Goal: Communication & Community: Answer question/provide support

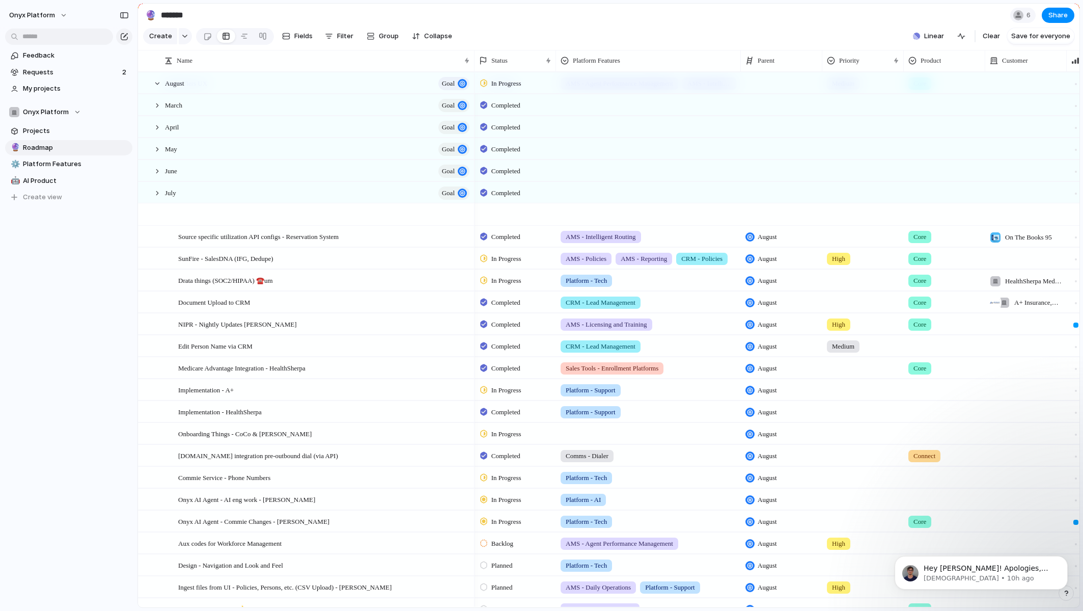
scroll to position [0, 2]
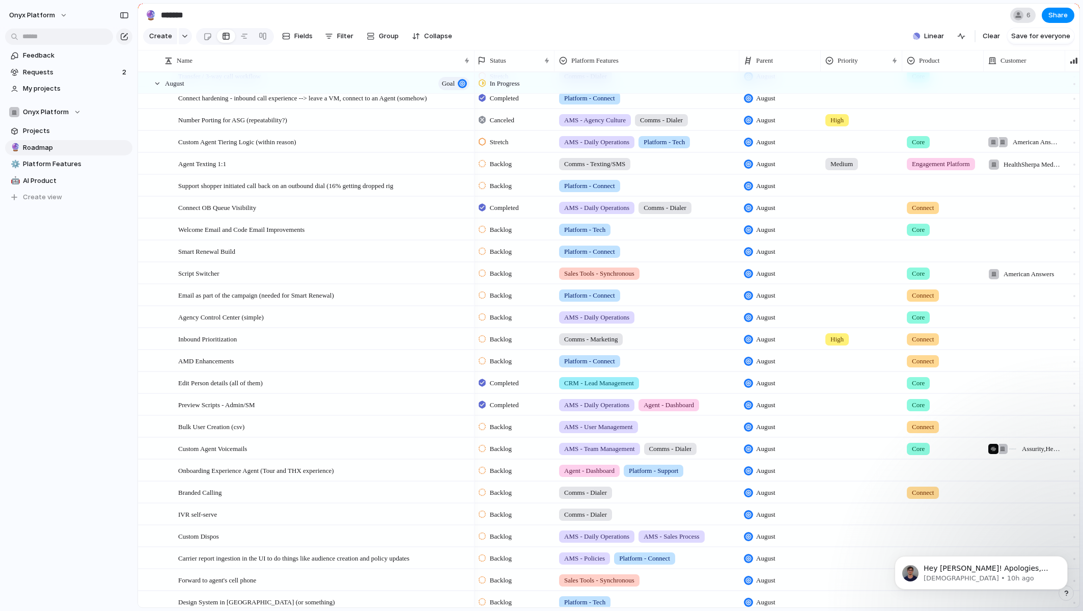
click at [1018, 17] on div at bounding box center [1019, 15] width 10 height 10
click at [43, 18] on span "Onyx Platform" at bounding box center [32, 15] width 46 height 10
click at [52, 38] on li "Settings" at bounding box center [49, 38] width 85 height 16
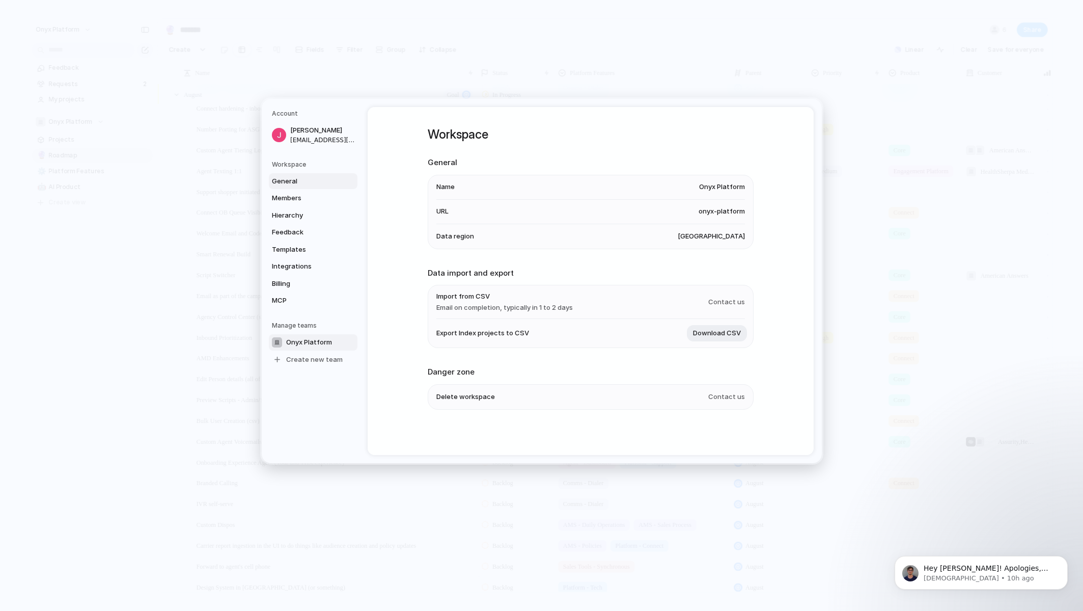
click at [286, 346] on span "Onyx Platform" at bounding box center [309, 342] width 46 height 10
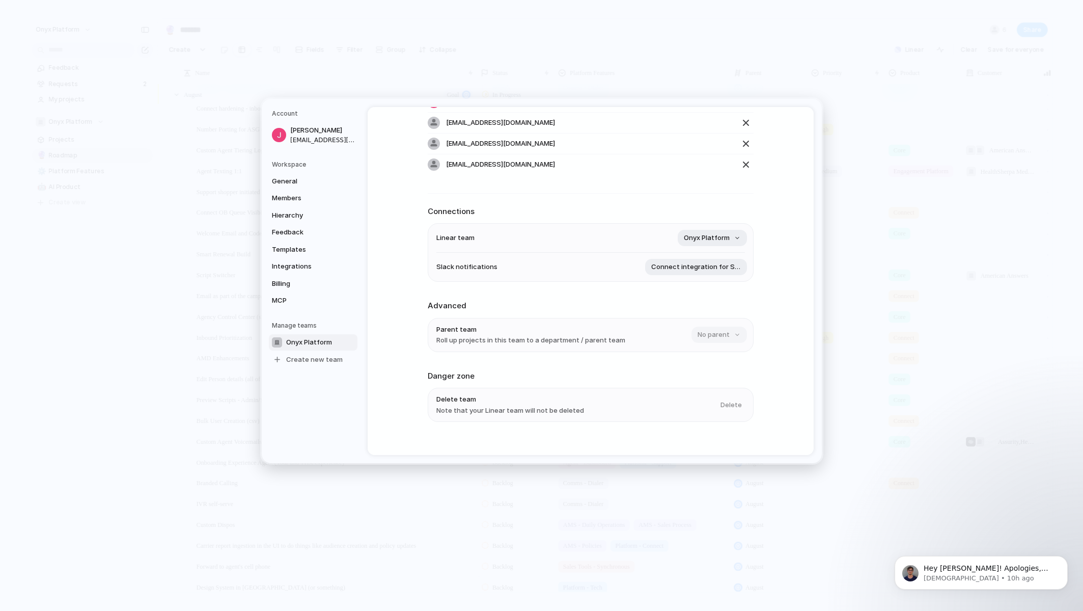
scroll to position [132, 0]
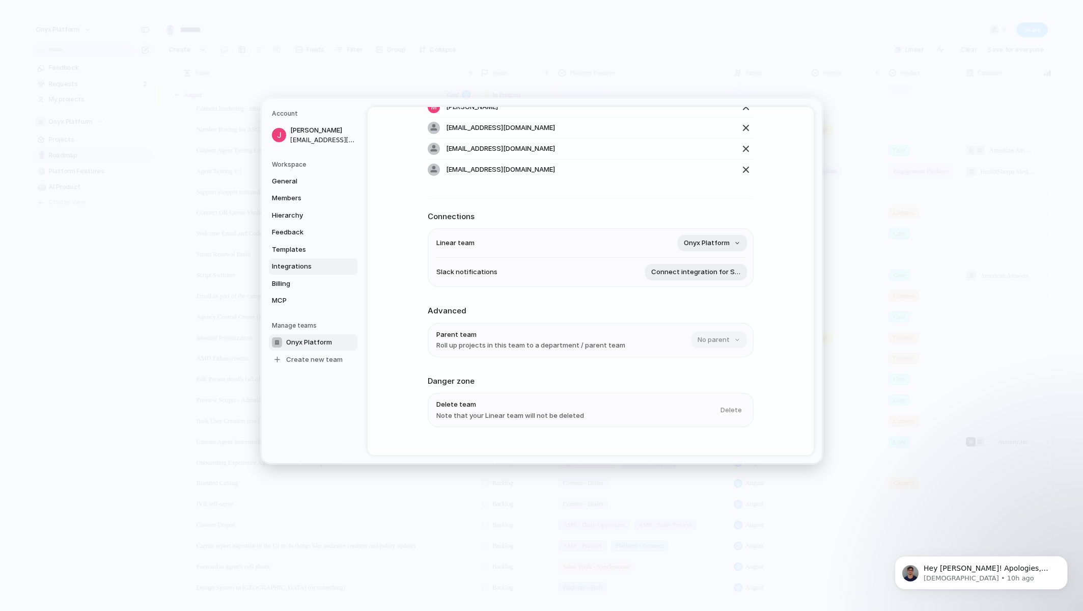
click at [296, 271] on link "Integrations" at bounding box center [313, 266] width 89 height 16
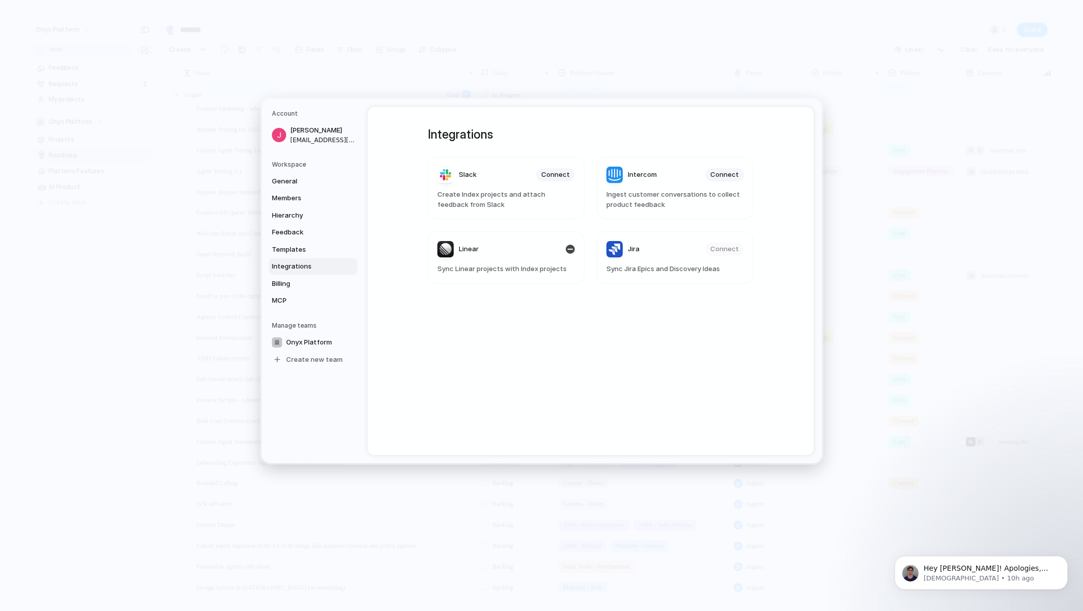
drag, startPoint x: 560, startPoint y: 245, endPoint x: 516, endPoint y: 243, distance: 44.9
click at [516, 243] on header "Linear" at bounding box center [507, 249] width 138 height 16
click at [568, 250] on div "button" at bounding box center [570, 249] width 9 height 9
click at [555, 248] on span "Connect" at bounding box center [555, 249] width 29 height 10
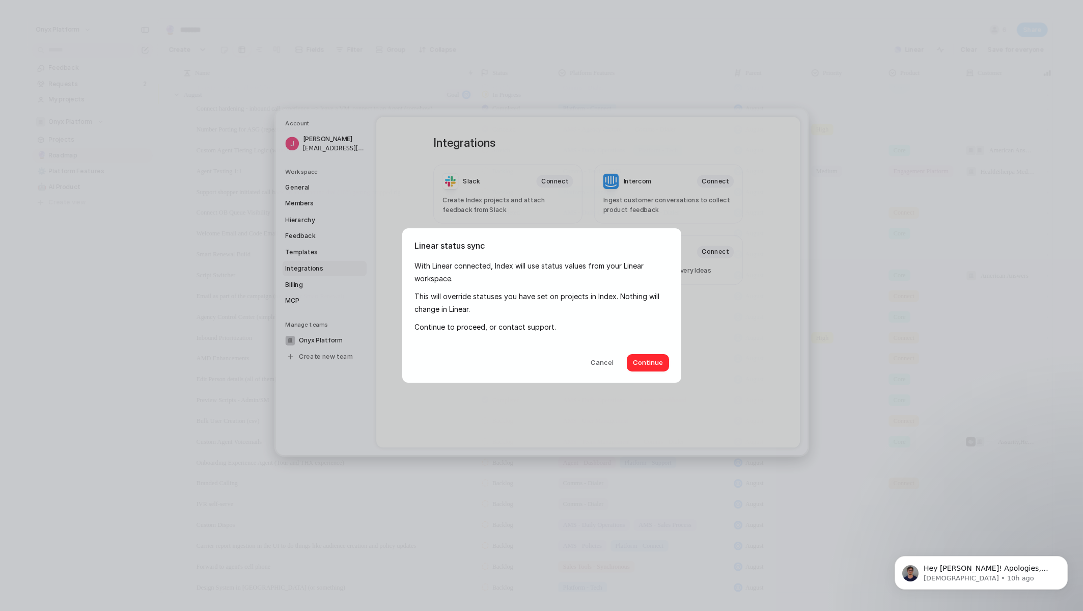
click at [660, 360] on span "Continue" at bounding box center [648, 363] width 30 height 10
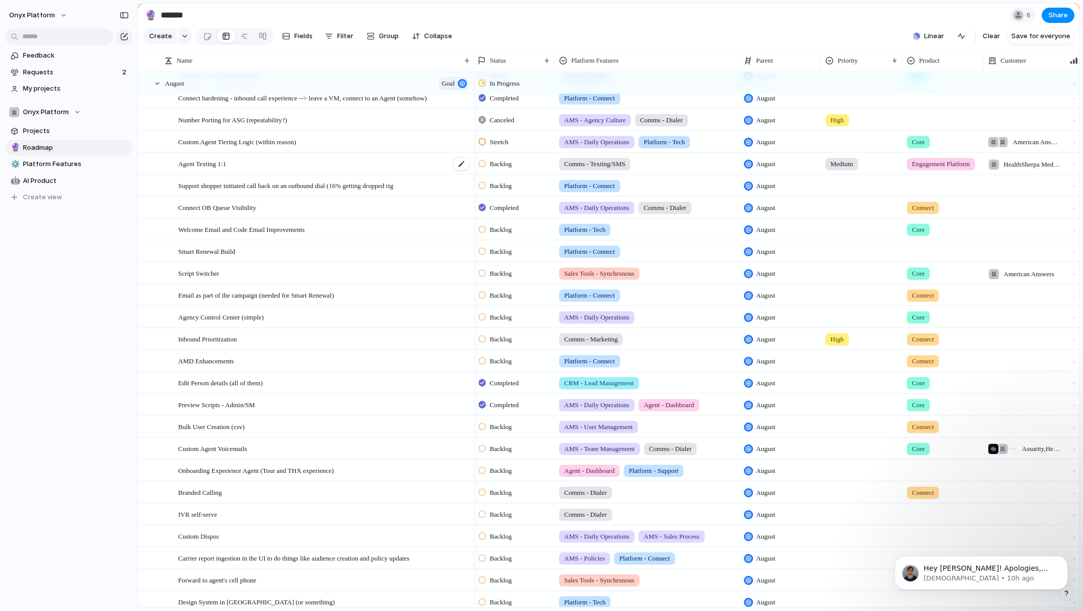
click at [202, 169] on span "Agent Texting 1:1" at bounding box center [202, 163] width 48 height 12
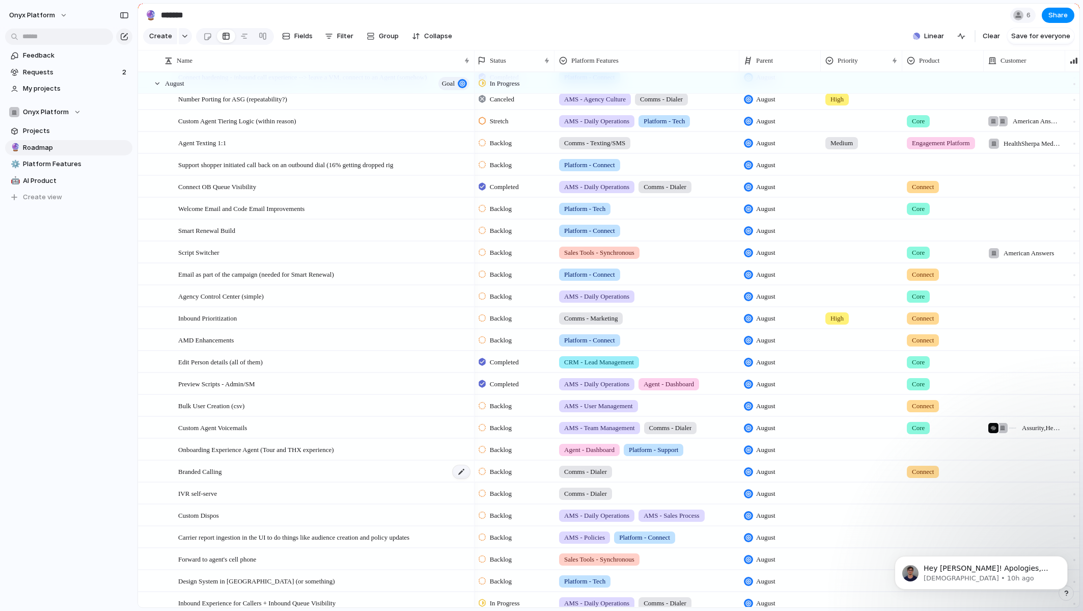
click at [467, 478] on div at bounding box center [461, 471] width 17 height 13
click at [217, 477] on span "Branded Calling" at bounding box center [200, 471] width 44 height 12
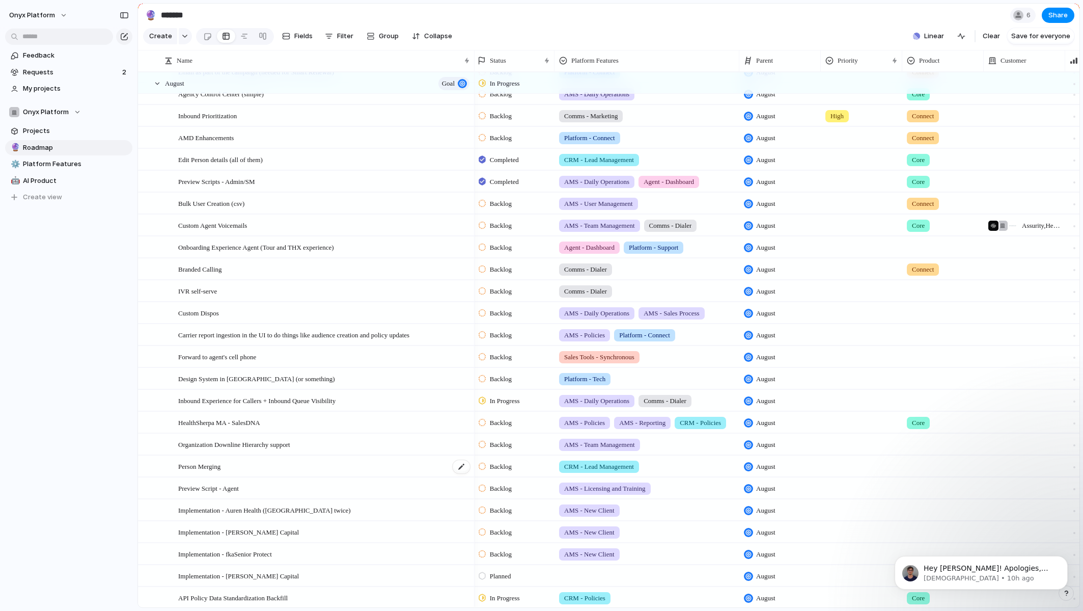
click at [302, 477] on div "Person Merging" at bounding box center [324, 466] width 293 height 21
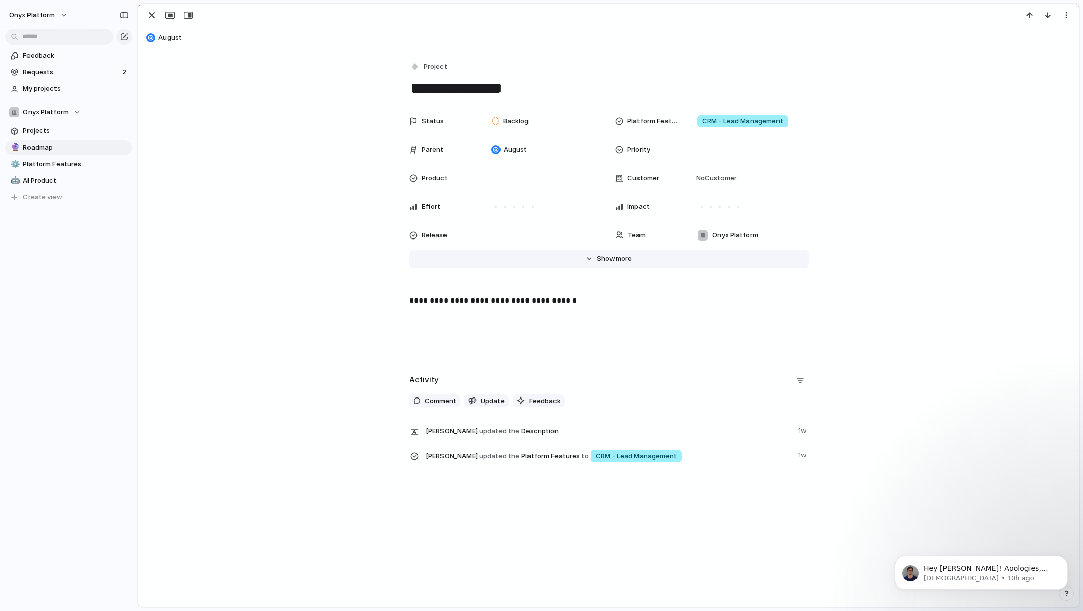
click at [597, 255] on span "Show" at bounding box center [606, 259] width 18 height 10
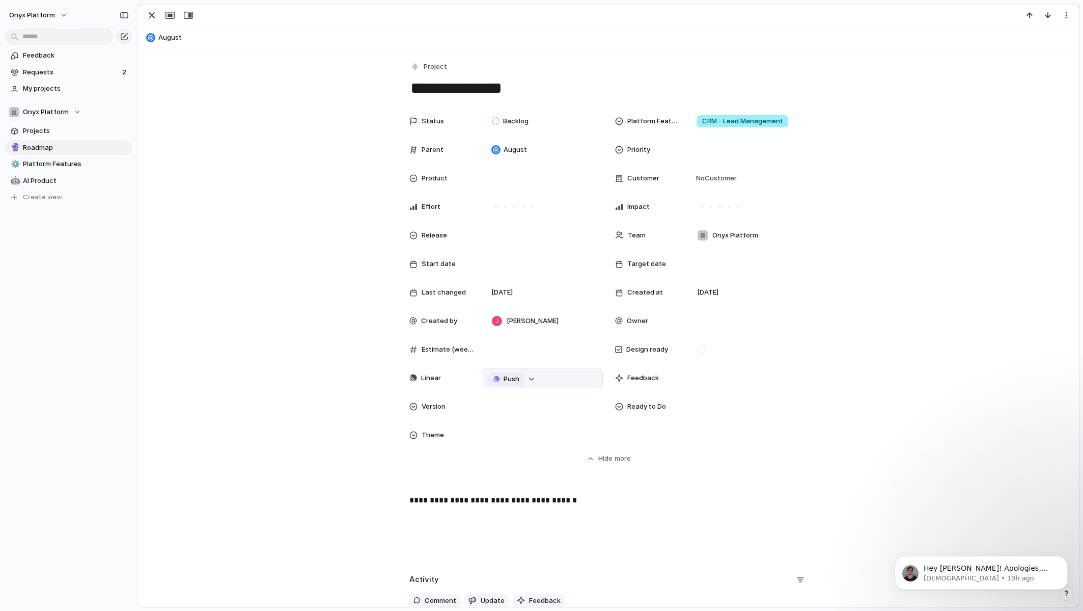
click at [504, 381] on span "Push" at bounding box center [512, 379] width 16 height 10
click at [497, 415] on li "Issue" at bounding box center [500, 415] width 58 height 16
click at [556, 377] on link "Open in Linear" at bounding box center [532, 377] width 80 height 13
click at [982, 574] on p "Hey [PERSON_NAME]! Apologies, but I accidentally revoked the Linear access toke…" at bounding box center [989, 568] width 131 height 10
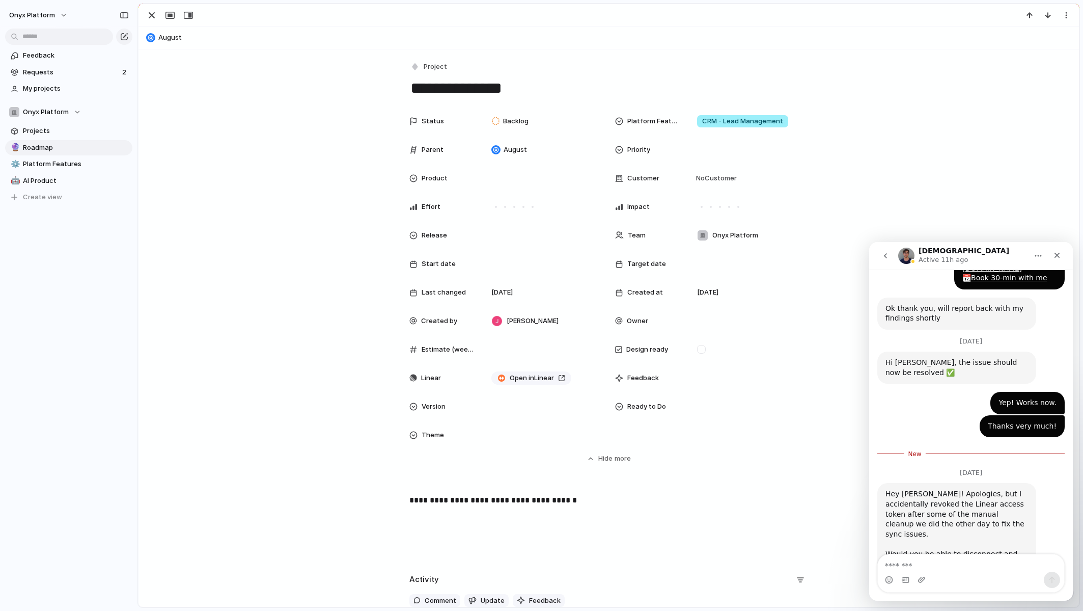
scroll to position [439, 0]
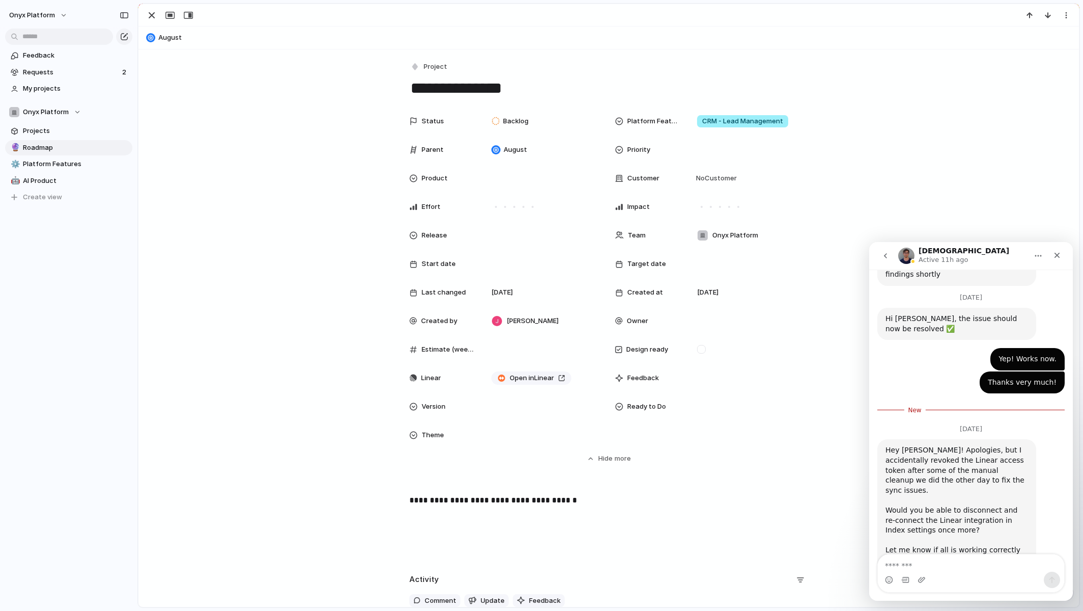
click at [947, 573] on div "Intercom messenger" at bounding box center [971, 580] width 186 height 16
click at [947, 561] on textarea "Message…" at bounding box center [971, 562] width 186 height 17
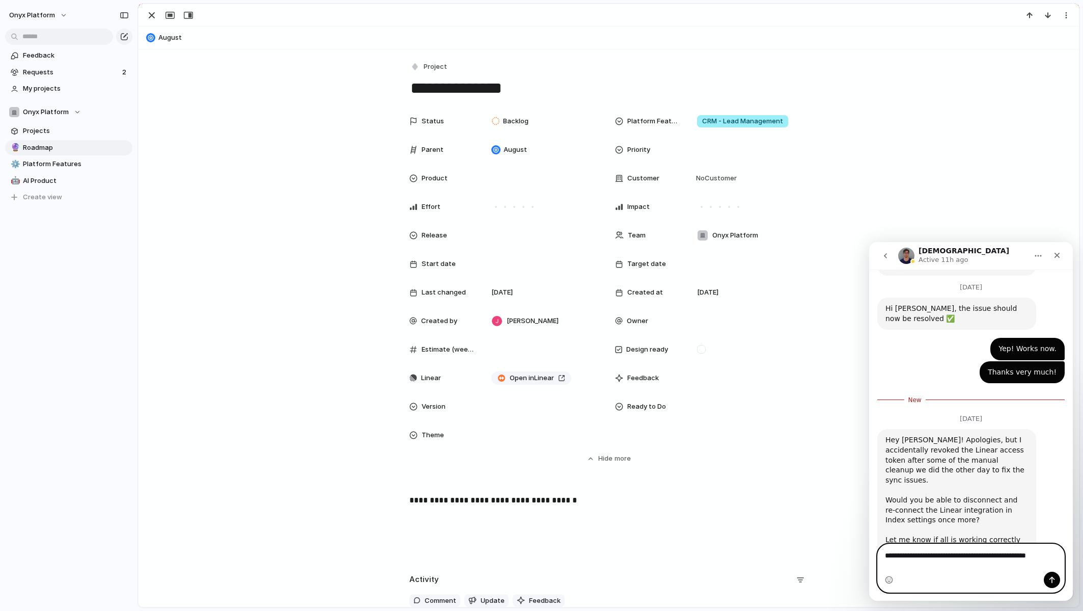
paste textarea "***"
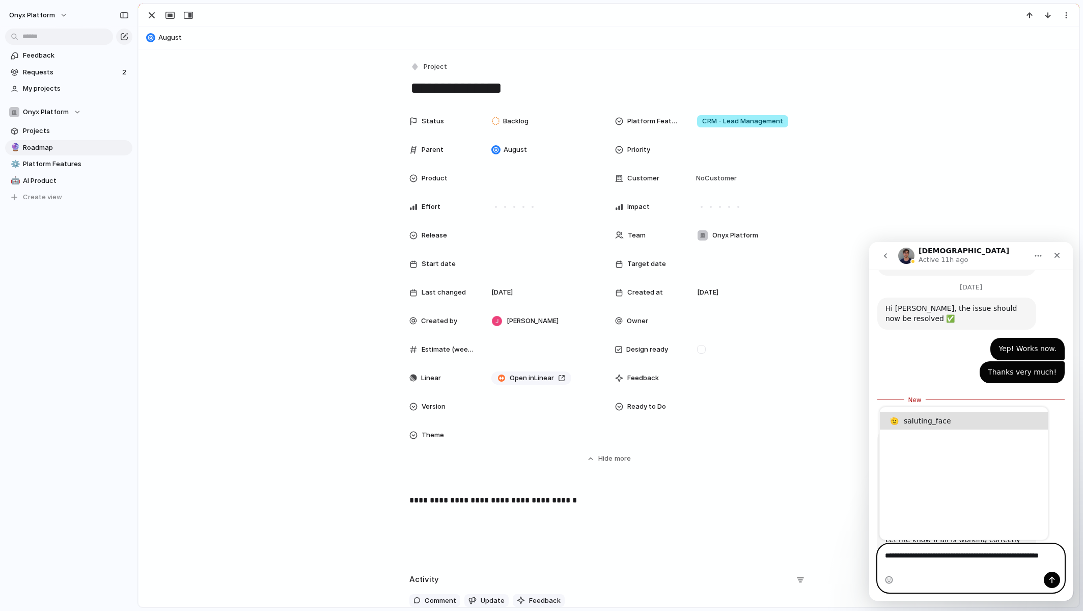
click at [946, 421] on span "🫡 saluting_face" at bounding box center [964, 420] width 168 height 17
type textarea "**********"
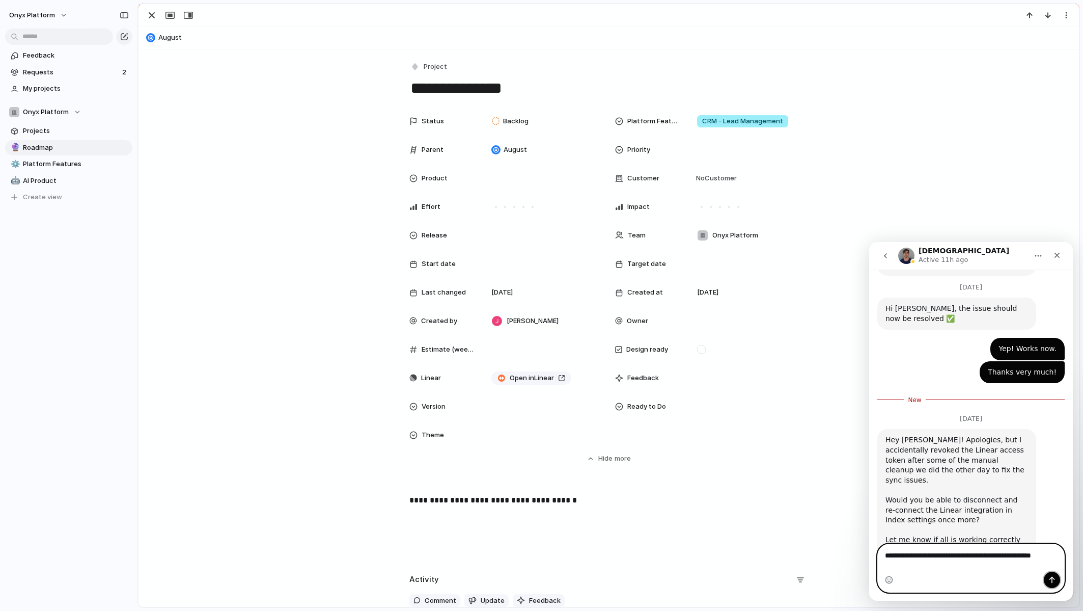
click at [1047, 578] on button "Send a message…" at bounding box center [1052, 580] width 16 height 16
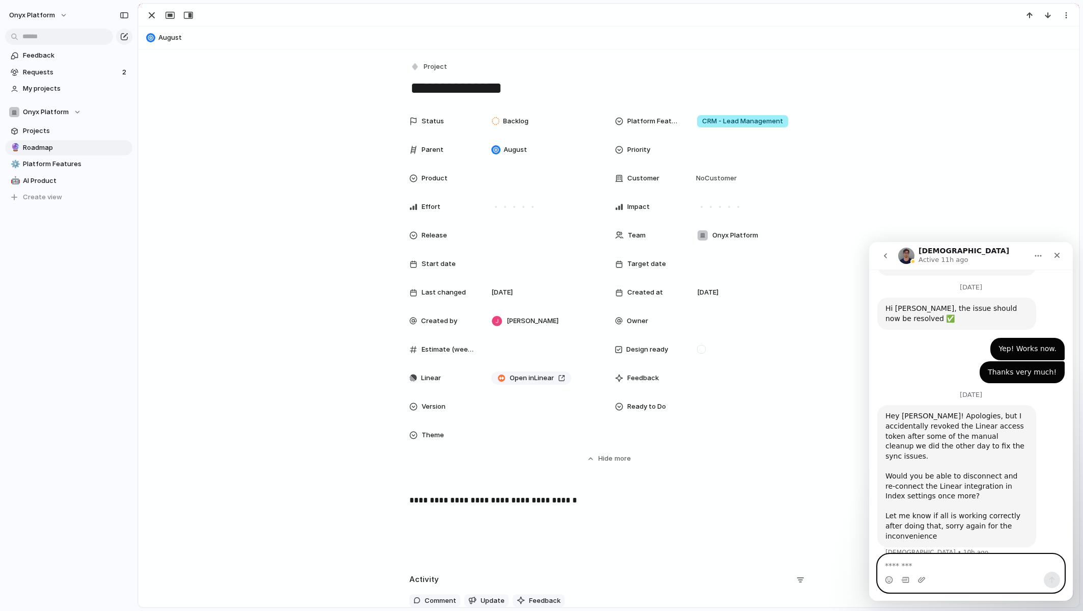
scroll to position [455, 0]
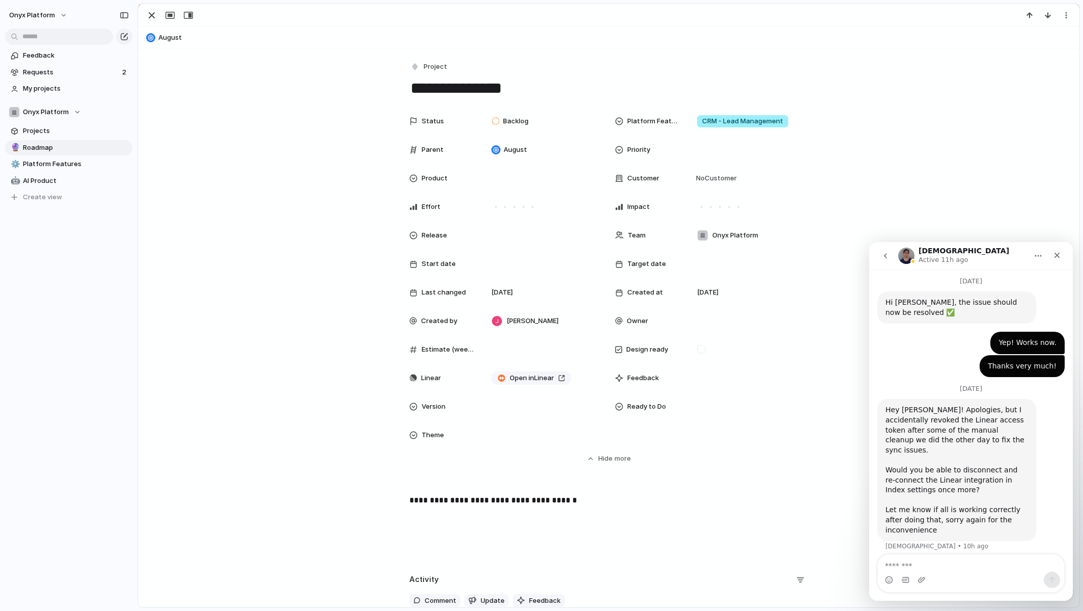
click at [272, 232] on div "Status Backlog Platform Features CRM - Lead Management Parent August Priority P…" at bounding box center [609, 287] width 916 height 353
click at [272, 227] on div "Status Backlog Platform Features CRM - Lead Management Parent August Priority P…" at bounding box center [609, 287] width 916 height 353
